Goal: Feedback & Contribution: Submit feedback/report problem

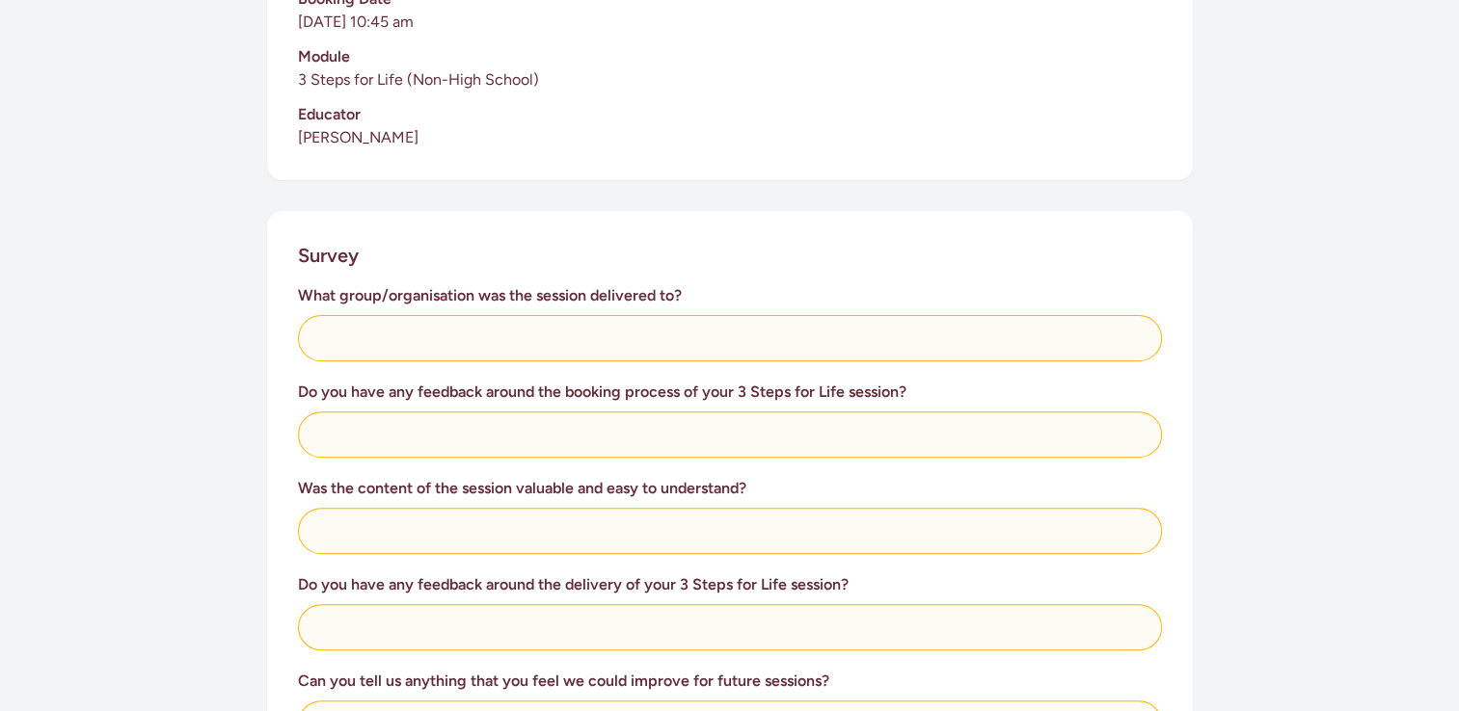
scroll to position [578, 0]
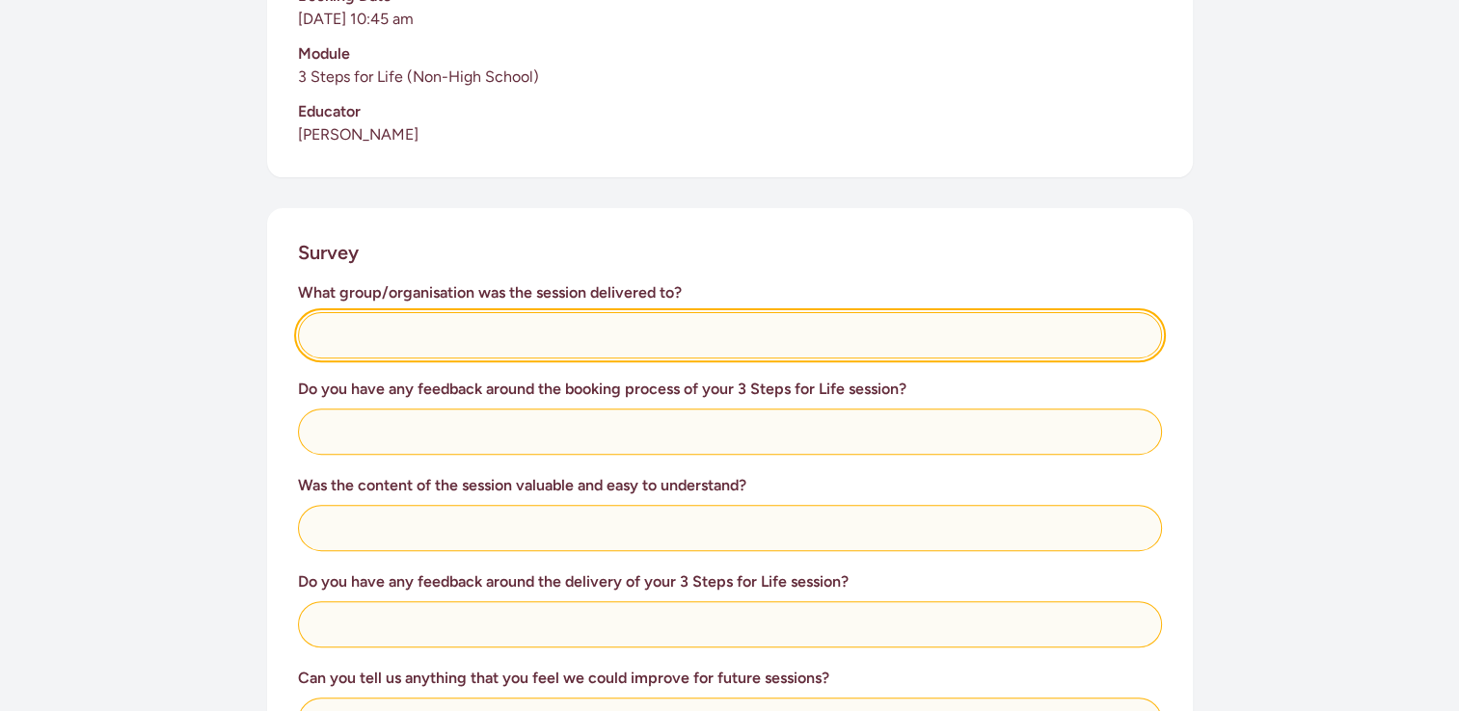
click at [527, 354] on input "text" at bounding box center [730, 335] width 864 height 46
type input "Ngati Maru Runanga Kaumatua Ropu - Te Uru Kahika"
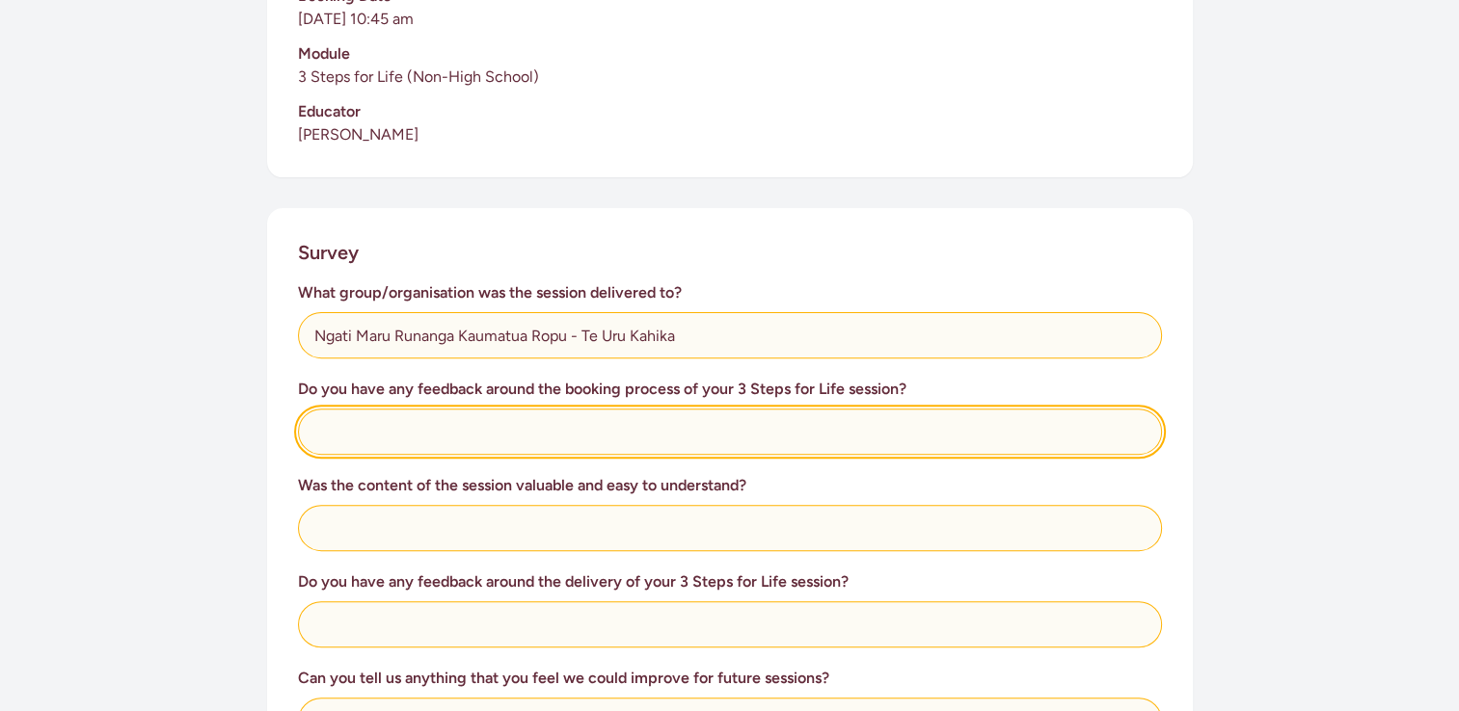
click at [455, 438] on input "text" at bounding box center [730, 432] width 864 height 46
type input "E"
click at [763, 442] on input "Good information delivered and relevant to our group" at bounding box center [730, 432] width 864 height 46
type input "Good information delivered and relevant to our group"
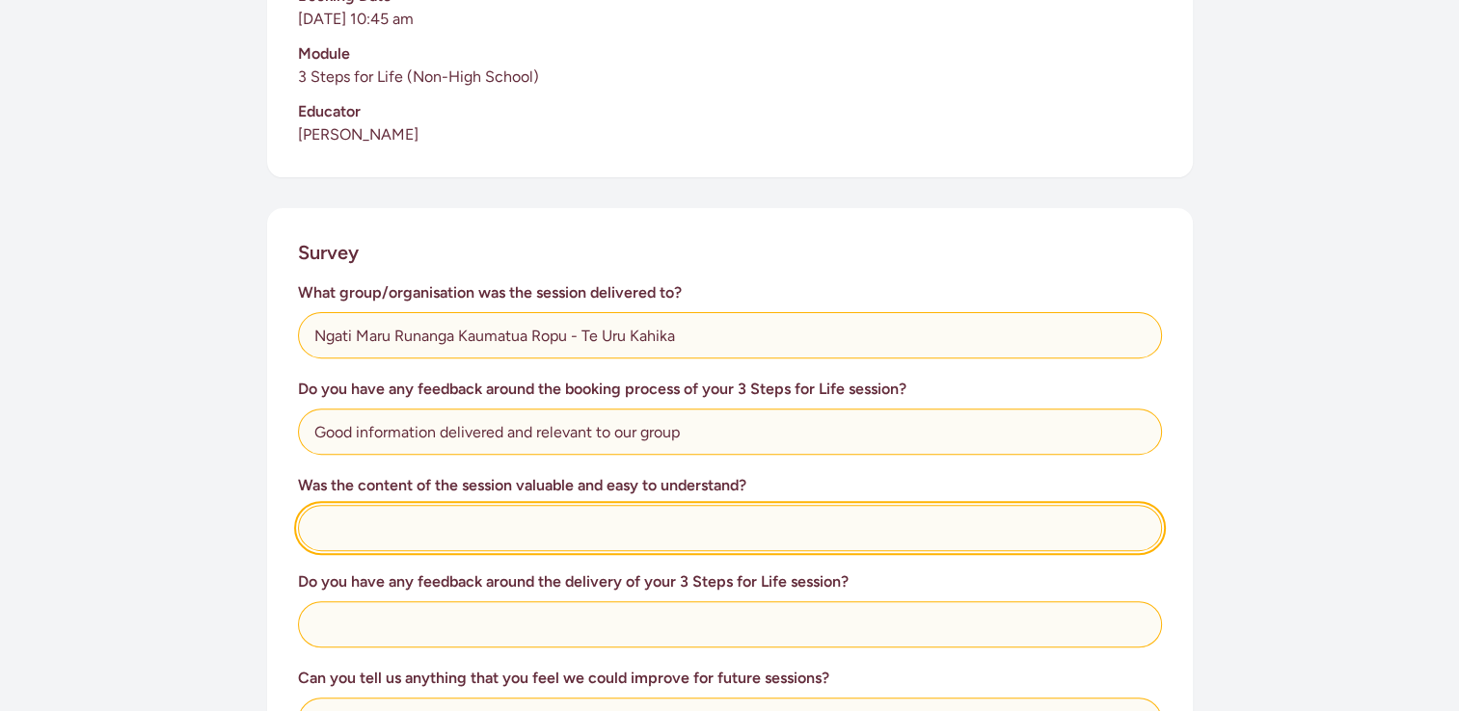
click at [380, 530] on input "text" at bounding box center [730, 528] width 864 height 46
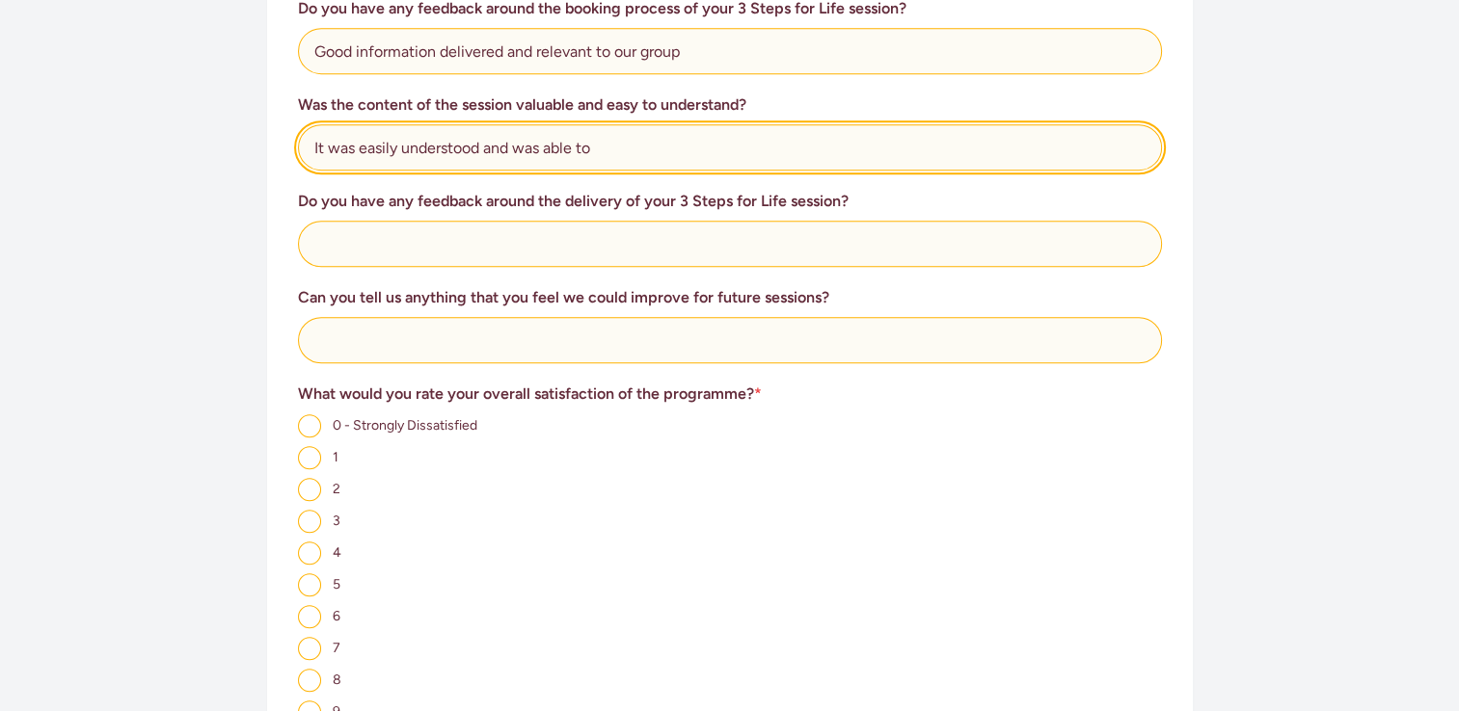
scroll to position [964, 0]
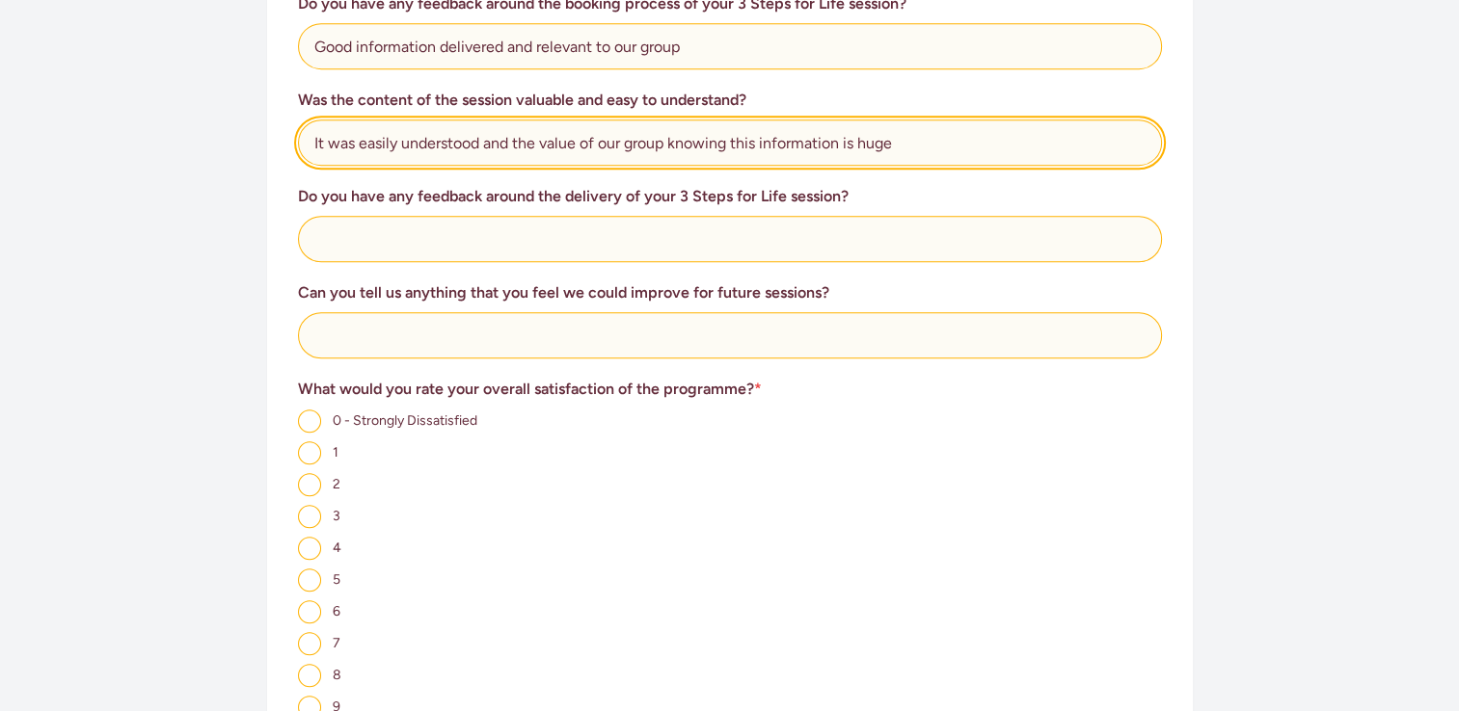
type input "It was easily understood and the value of our group knowing this information is…"
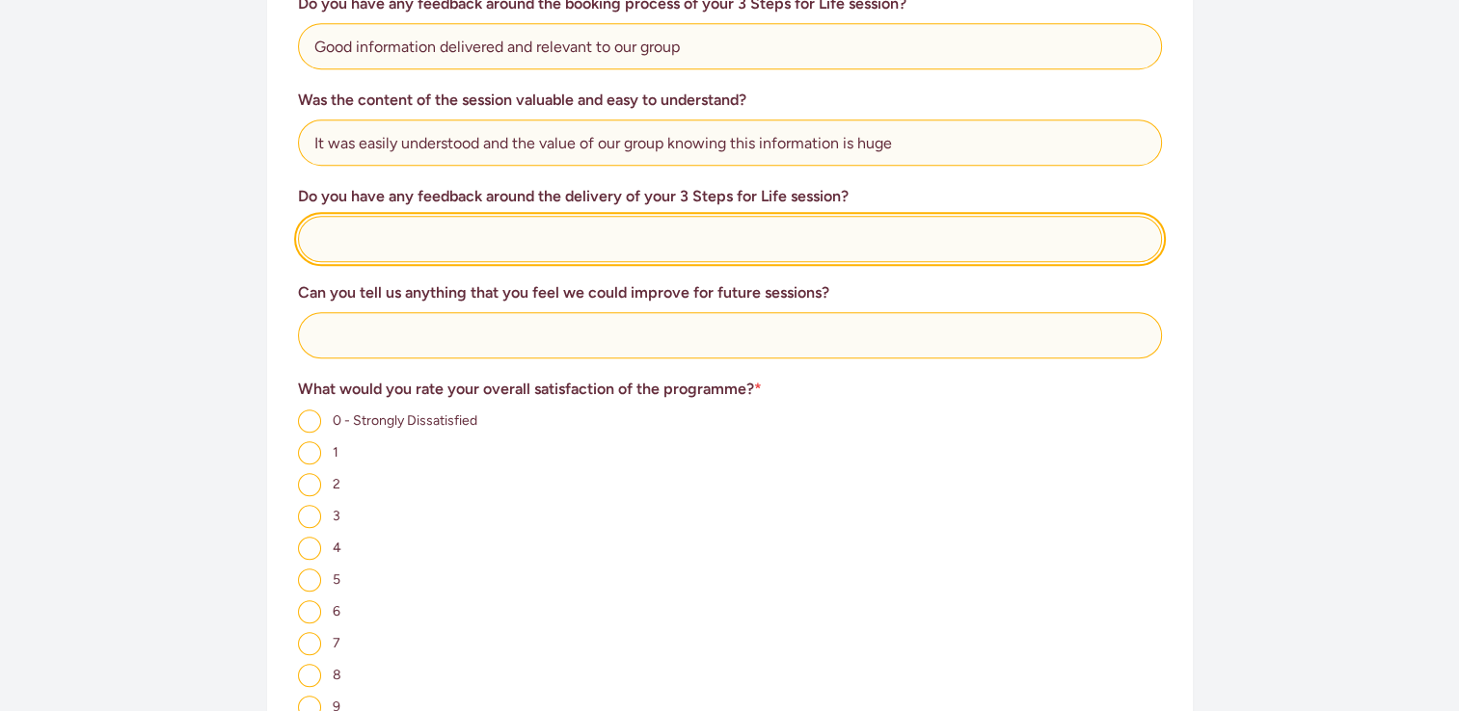
click at [458, 259] on input "text" at bounding box center [730, 239] width 864 height 46
type input "e"
click at [420, 240] on input "This was setup well, good interaction from the group showed its need" at bounding box center [730, 239] width 864 height 46
click at [415, 237] on input "This was setup well, good interaction from the group showed its need" at bounding box center [730, 239] width 864 height 46
click at [450, 229] on input "This was setup well, good interaction from the group showed its need" at bounding box center [730, 239] width 864 height 46
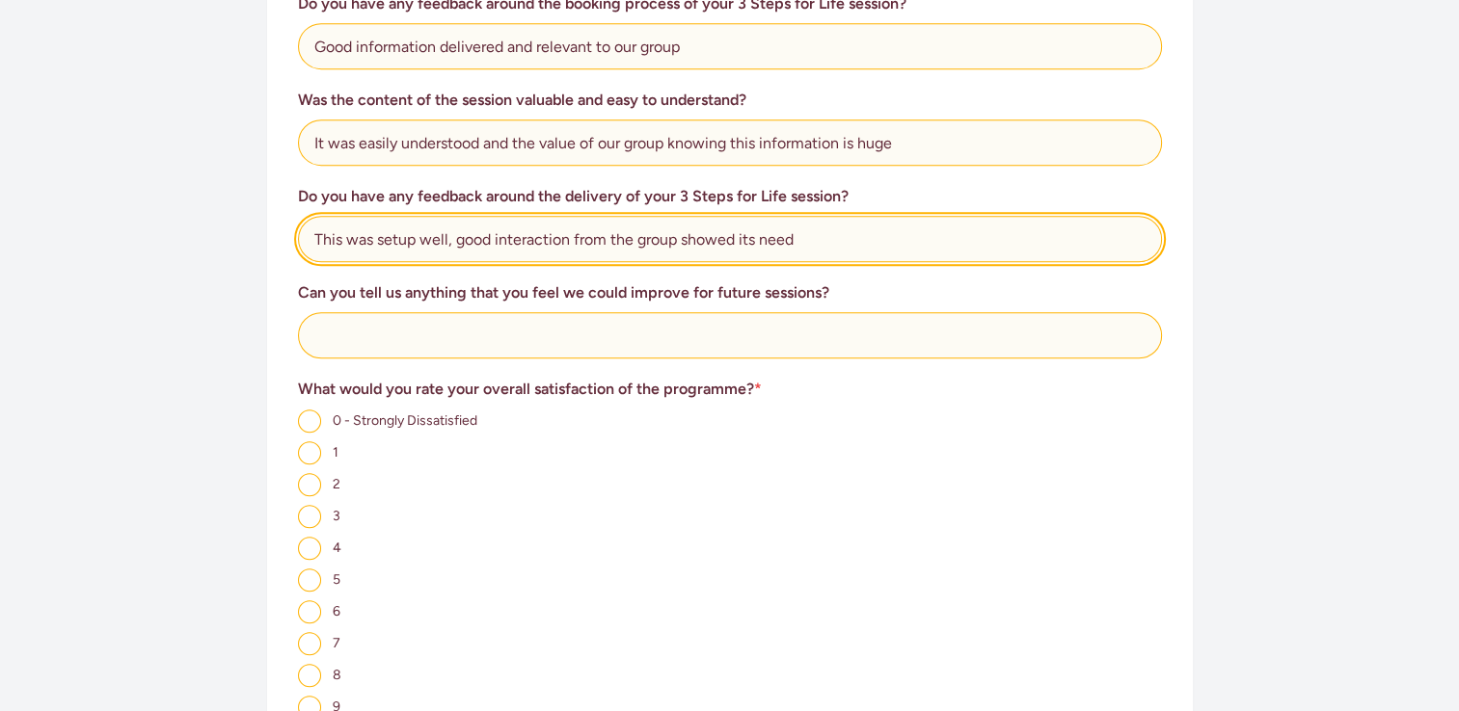
type input "This was setup well, good interaction from the group showed its need"
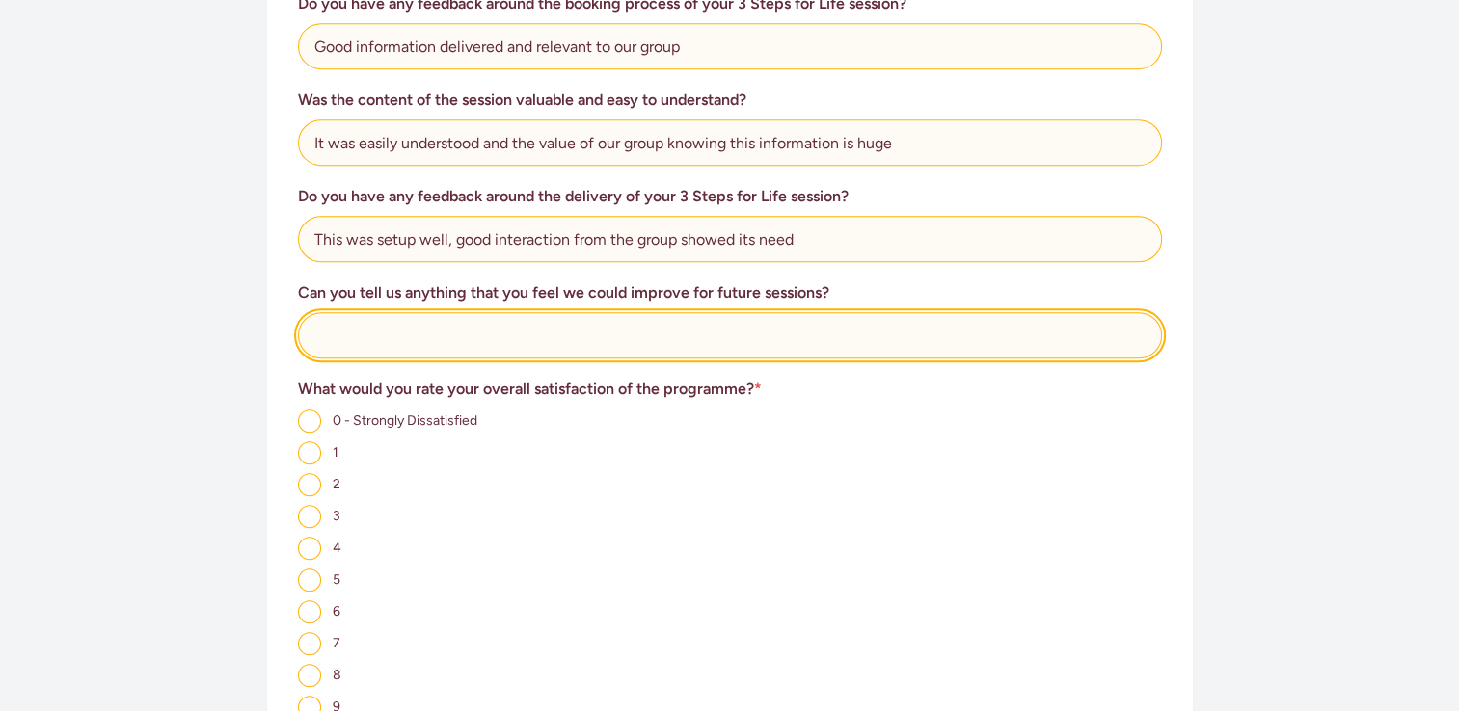
click at [413, 339] on input "text" at bounding box center [730, 335] width 864 height 46
type input "T"
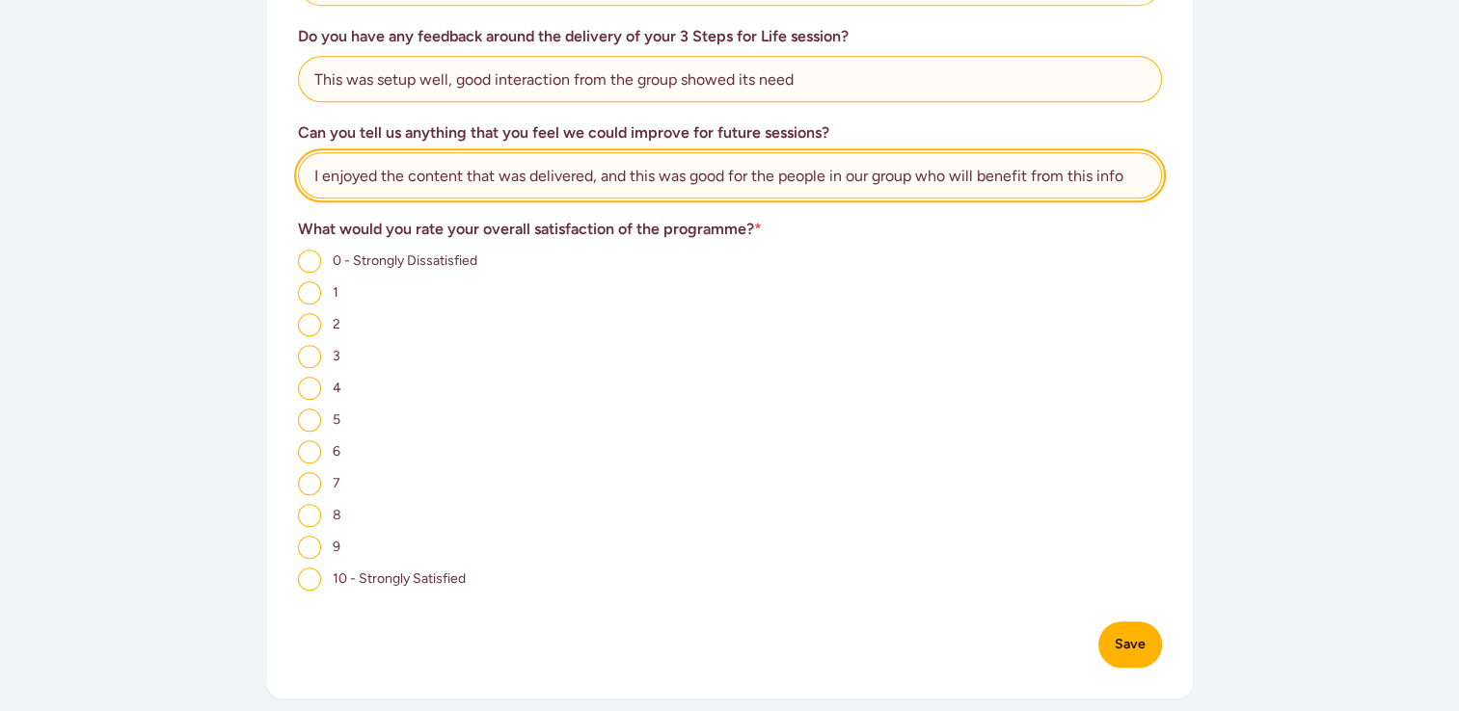
scroll to position [1157, 0]
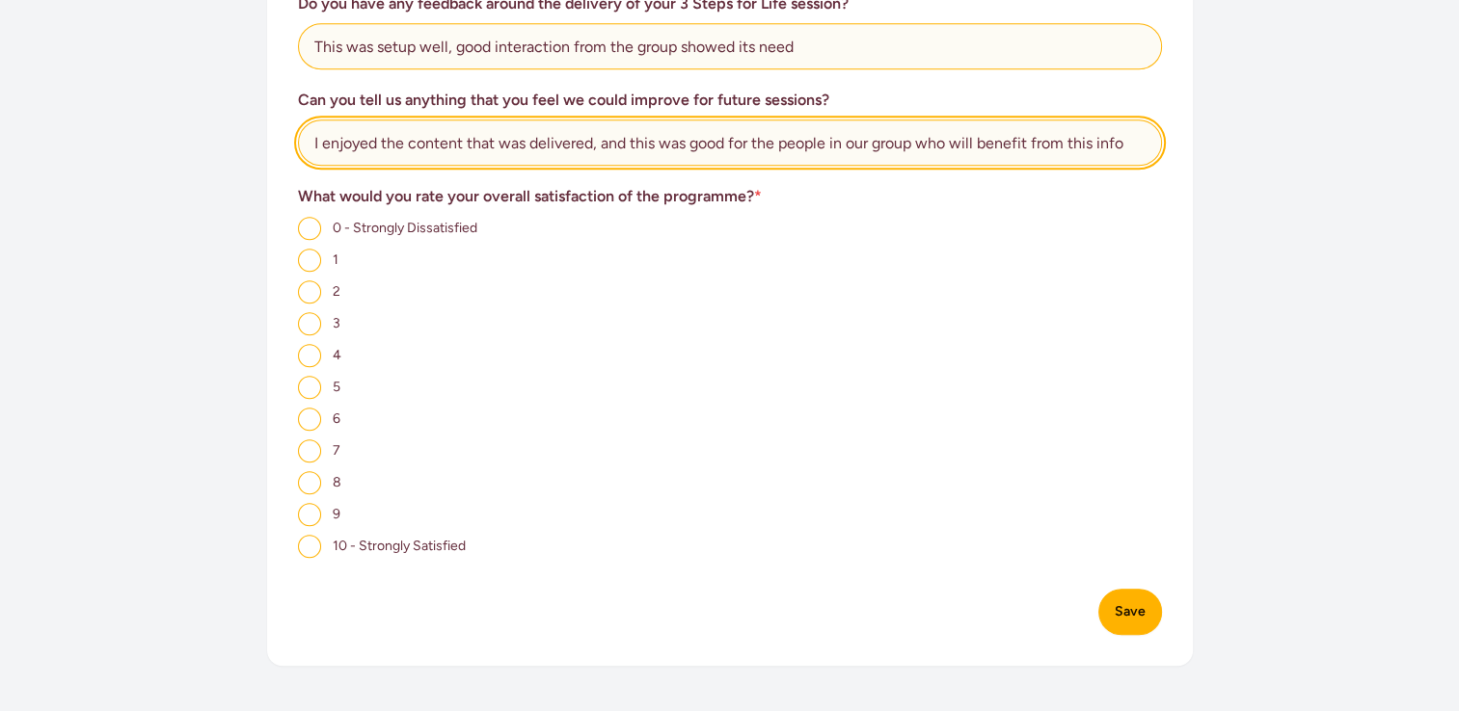
type input "I enjoyed the content that was delivered, and this was good for the people in o…"
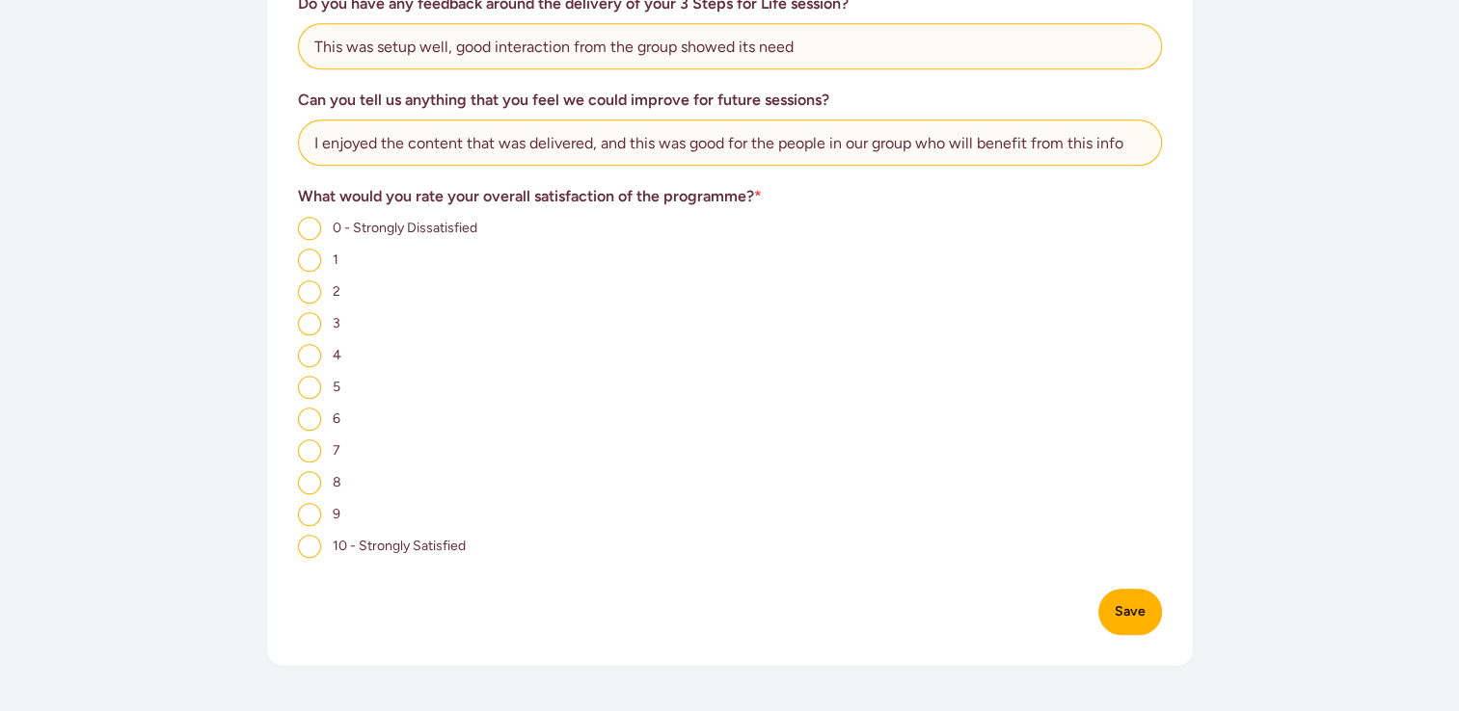
click at [314, 524] on input "9" at bounding box center [309, 514] width 23 height 23
radio input "true"
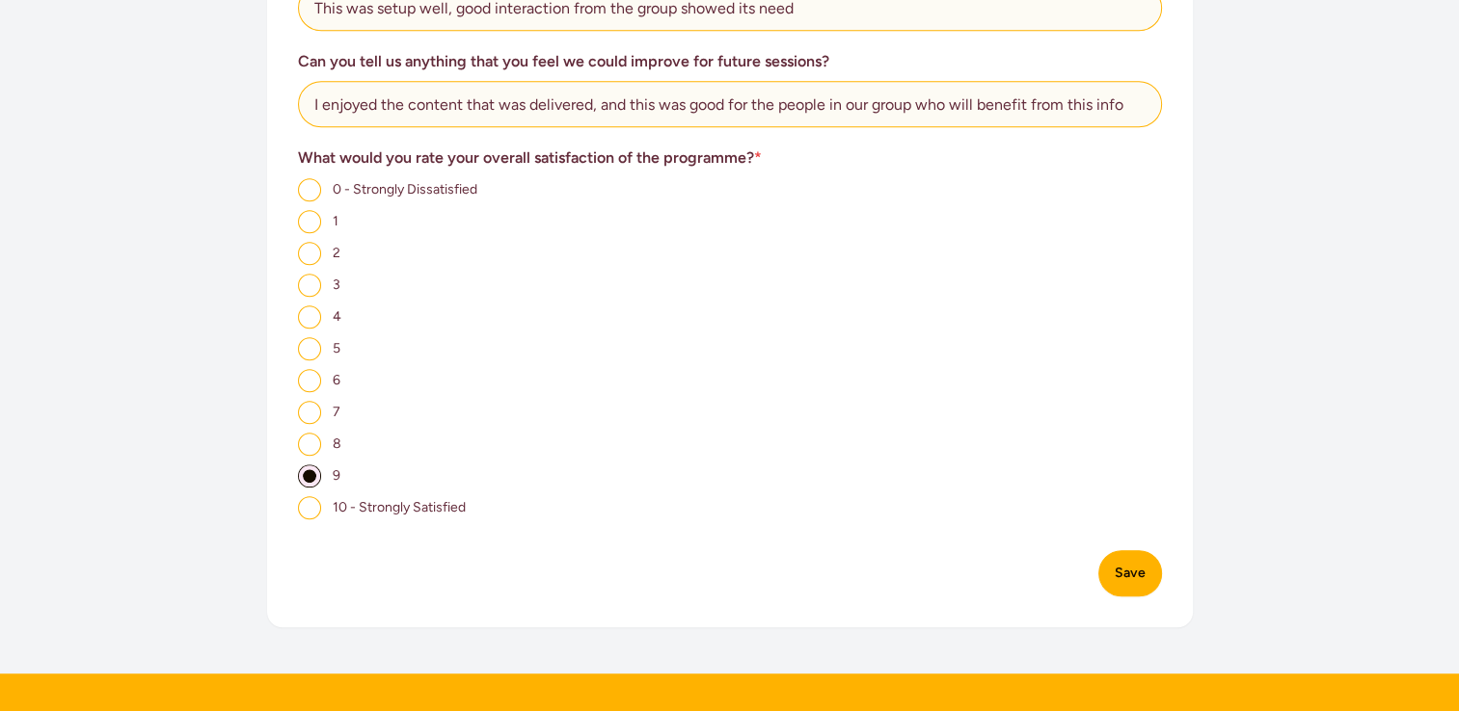
scroll to position [1032, 0]
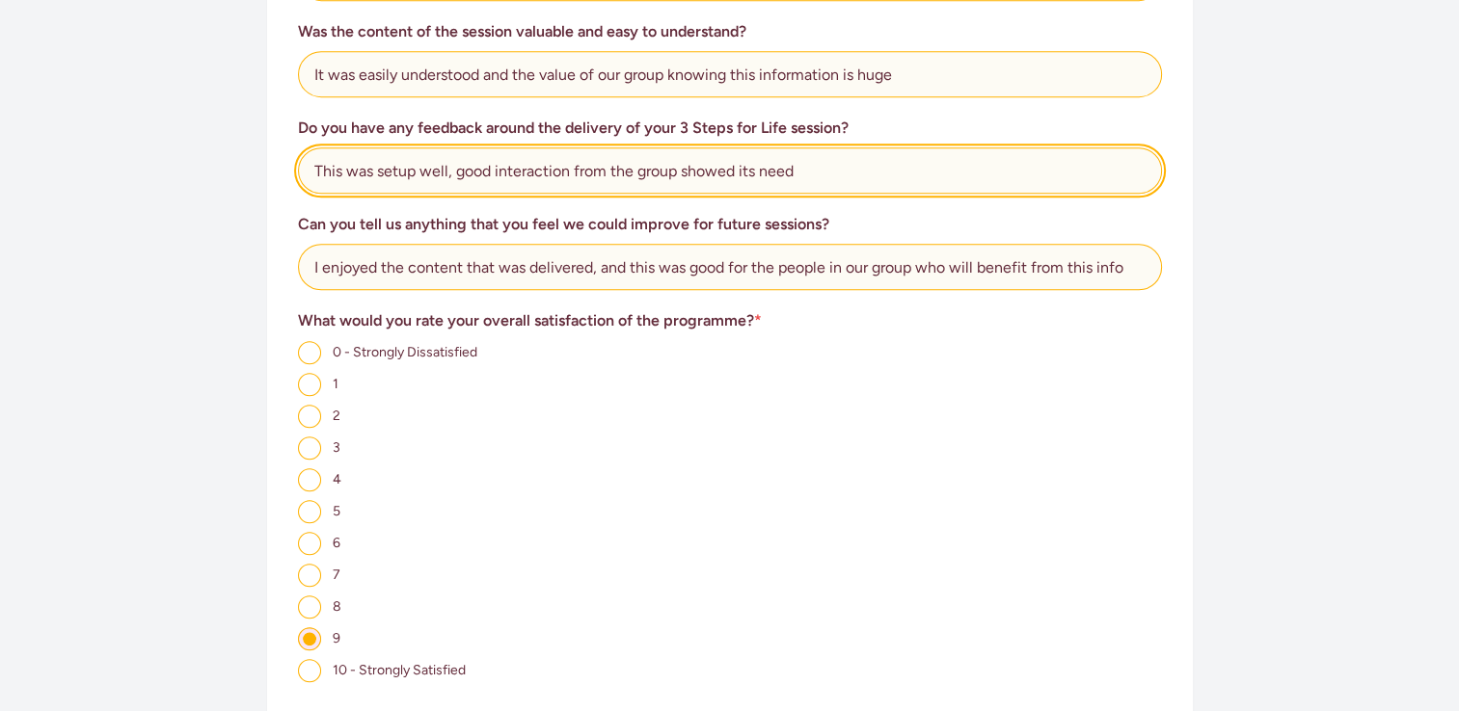
click at [798, 172] on input "This was setup well, good interaction from the group showed its need" at bounding box center [730, 170] width 864 height 46
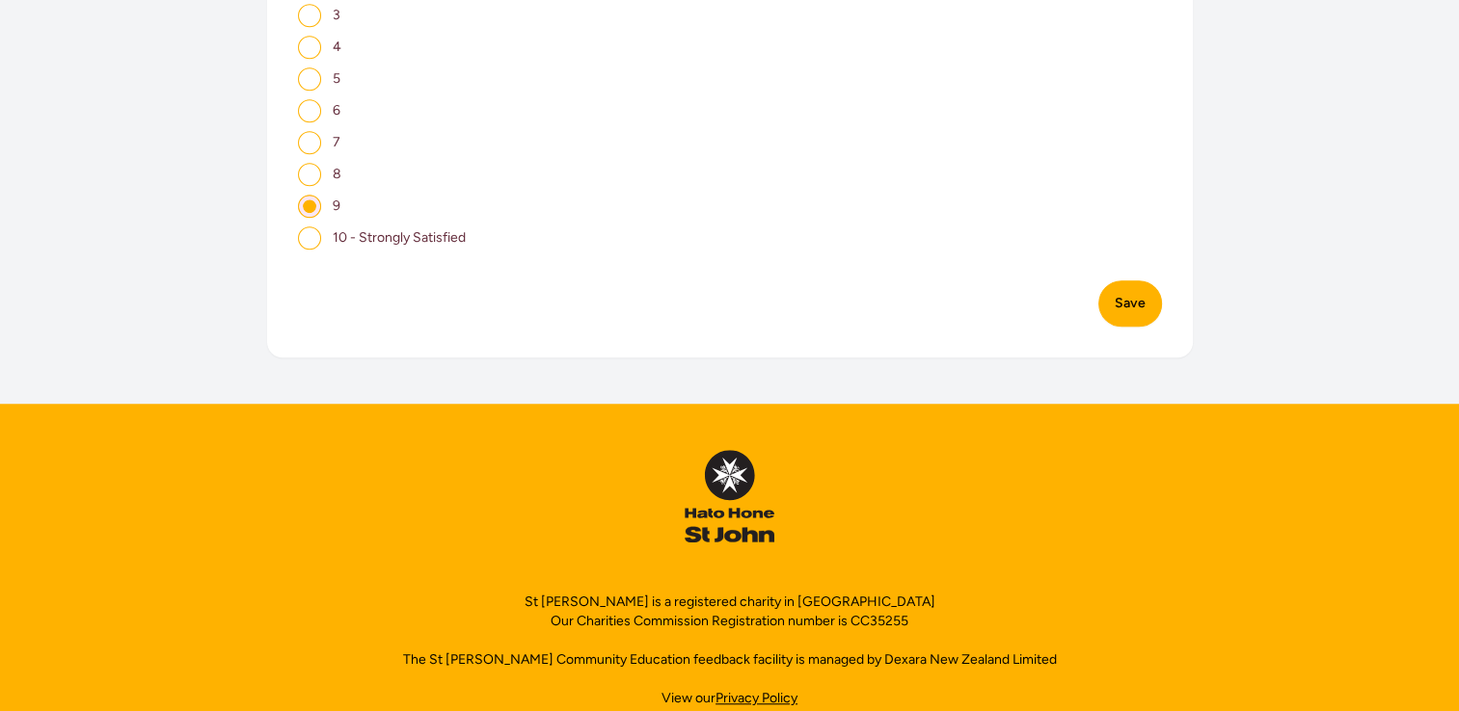
scroll to position [1514, 0]
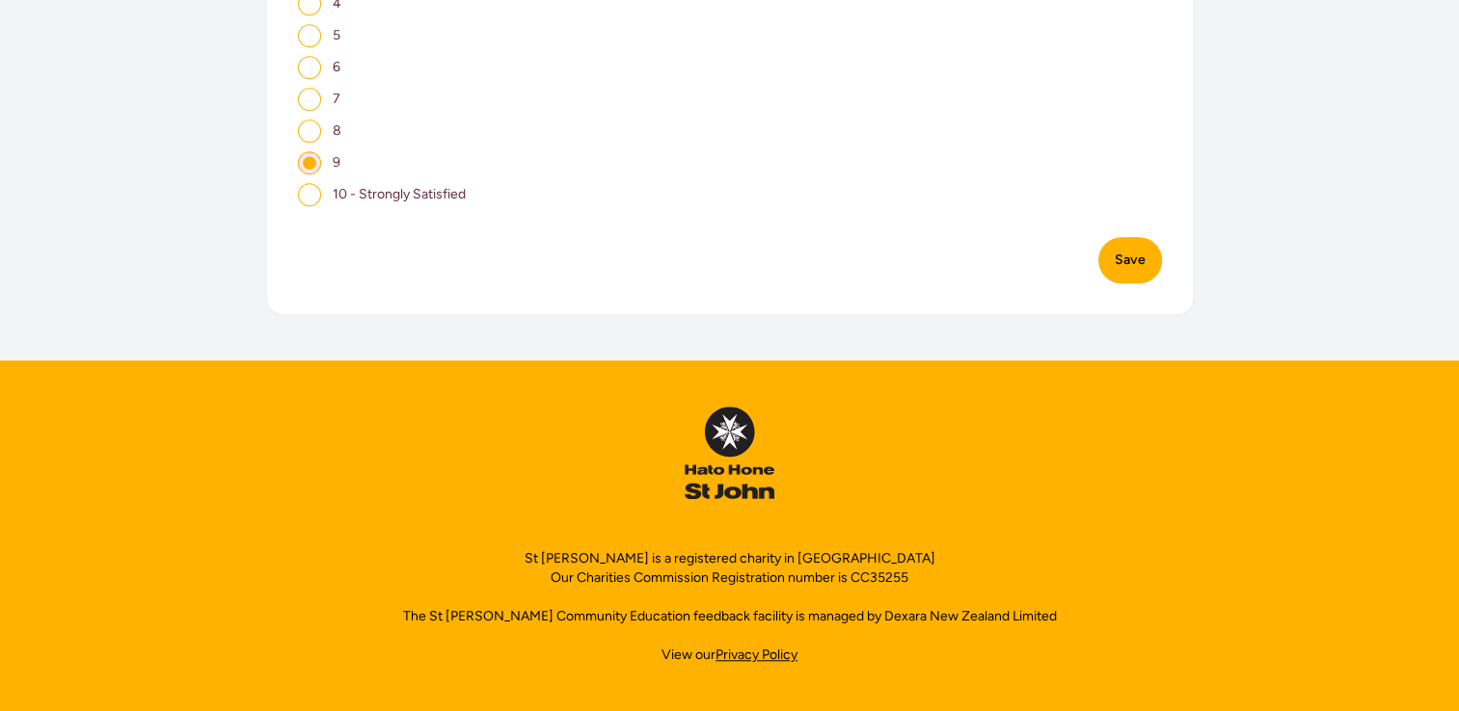
type input "This was setup well, good interaction from the group showed its need and was go…"
click at [1144, 264] on button "Save" at bounding box center [1130, 260] width 64 height 46
